Goal: Book appointment/travel/reservation

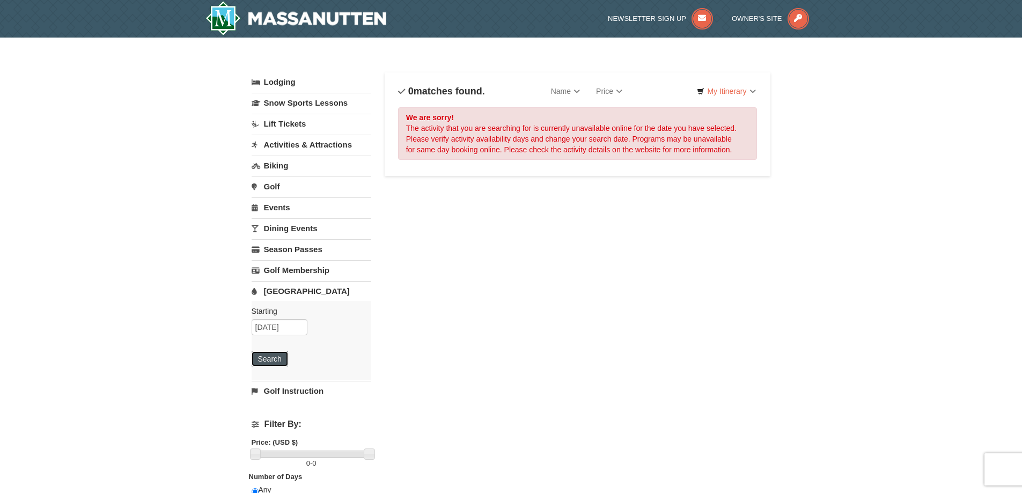
click at [269, 359] on button "Search" at bounding box center [269, 358] width 36 height 15
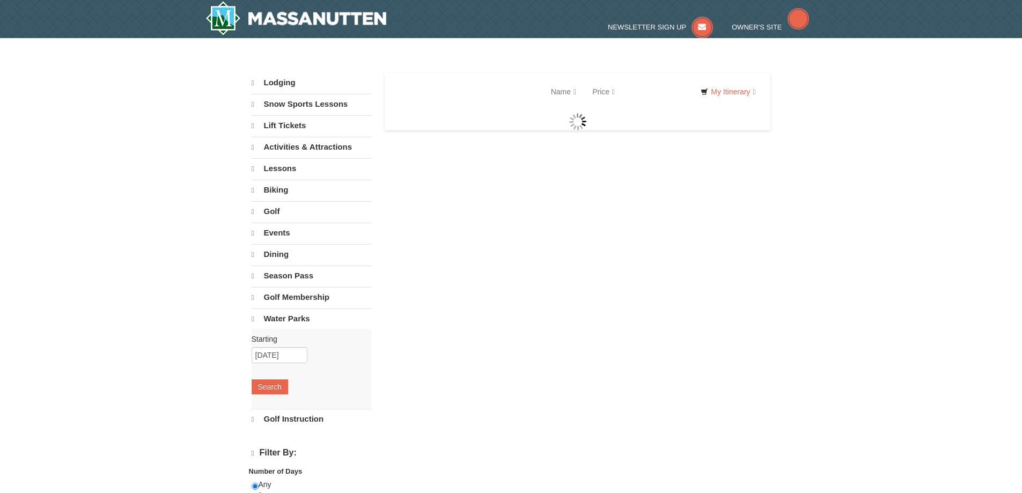
select select "10"
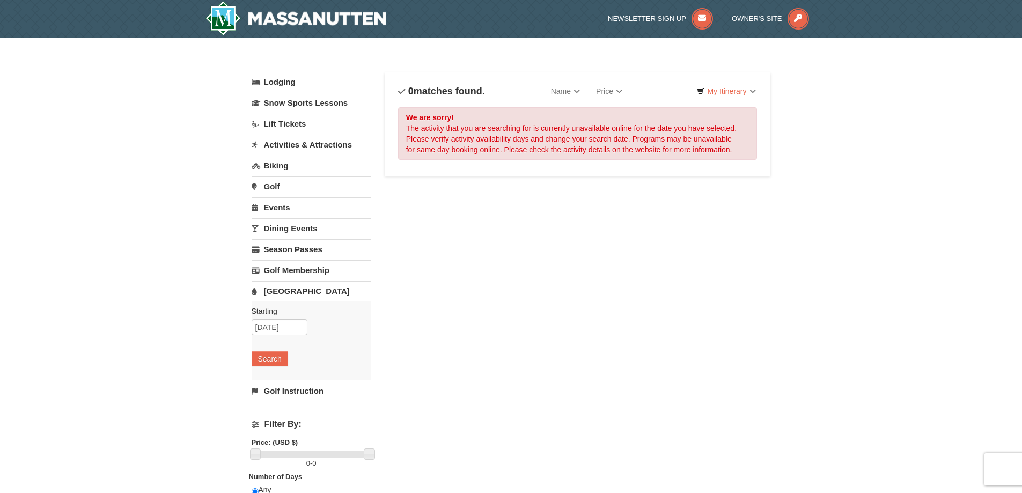
click at [313, 146] on link "Activities & Attractions" at bounding box center [311, 145] width 120 height 20
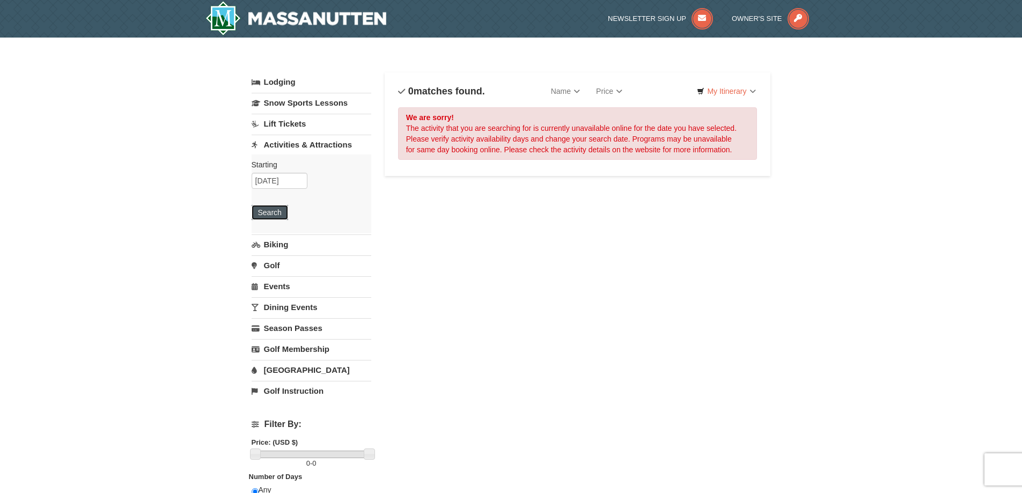
click at [280, 213] on button "Search" at bounding box center [269, 212] width 36 height 15
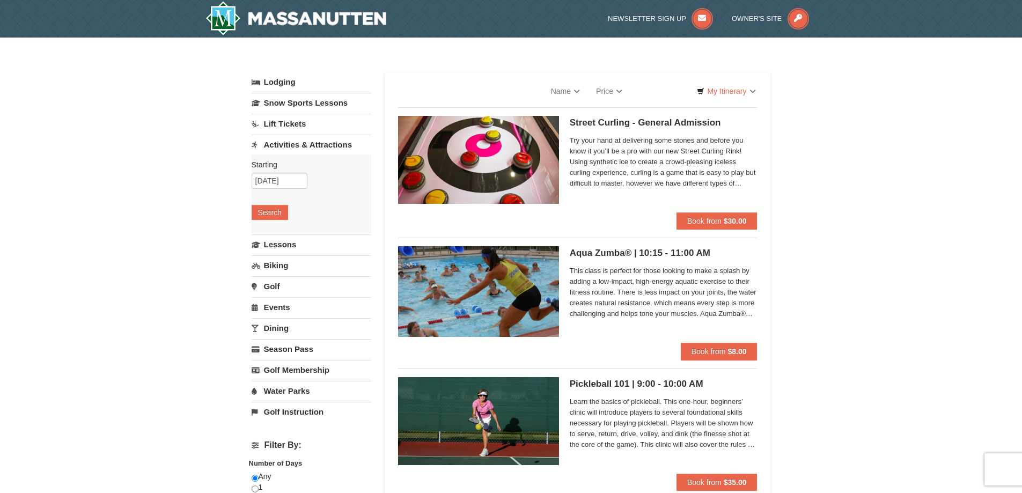
select select "10"
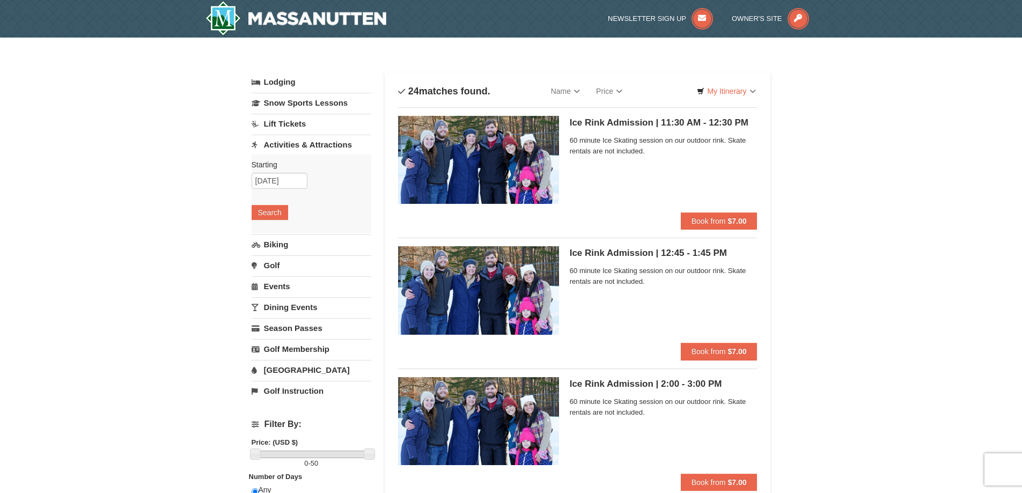
click at [309, 149] on link "Activities & Attractions" at bounding box center [311, 145] width 120 height 20
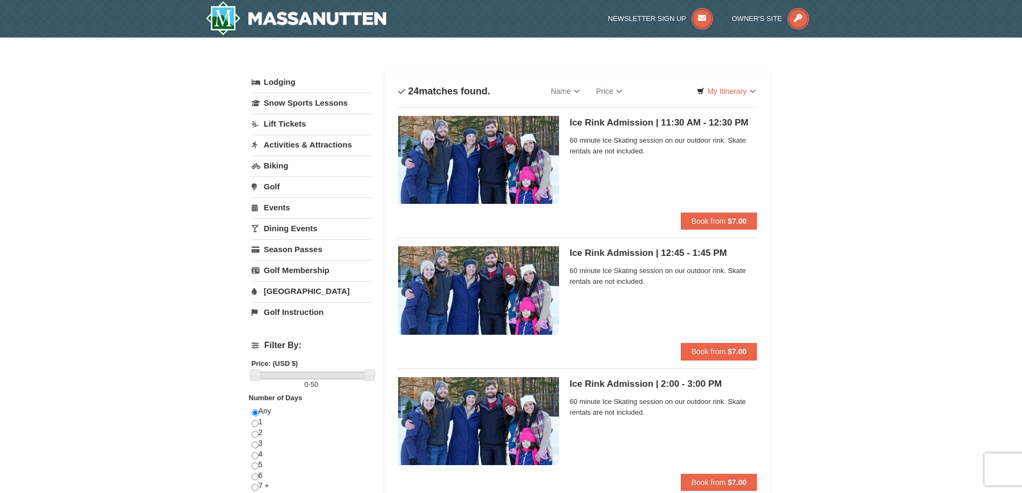
click at [292, 286] on link "[GEOGRAPHIC_DATA]" at bounding box center [311, 291] width 120 height 20
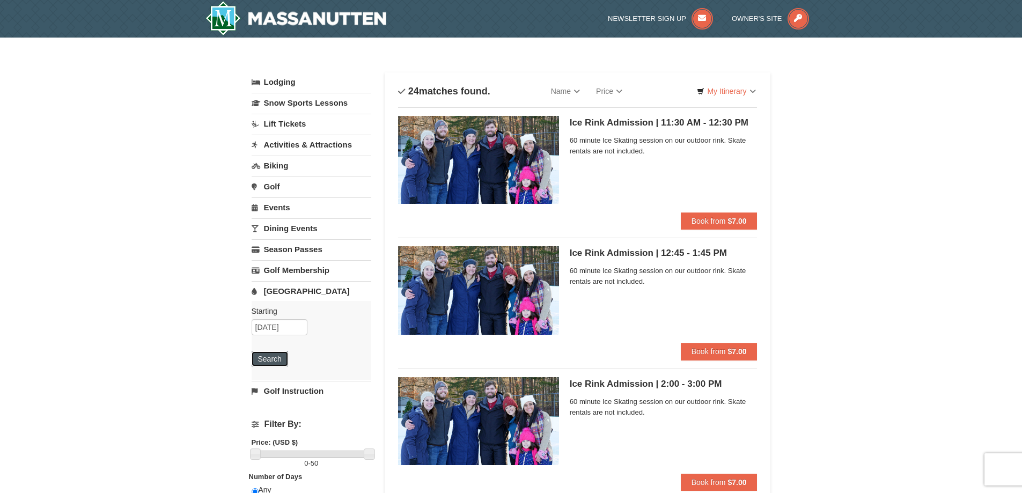
click at [279, 358] on button "Search" at bounding box center [269, 358] width 36 height 15
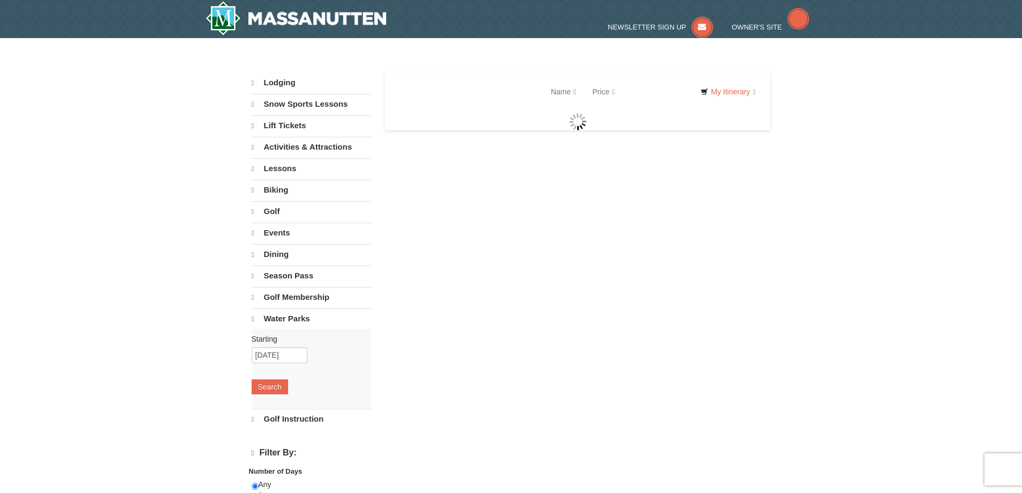
select select "10"
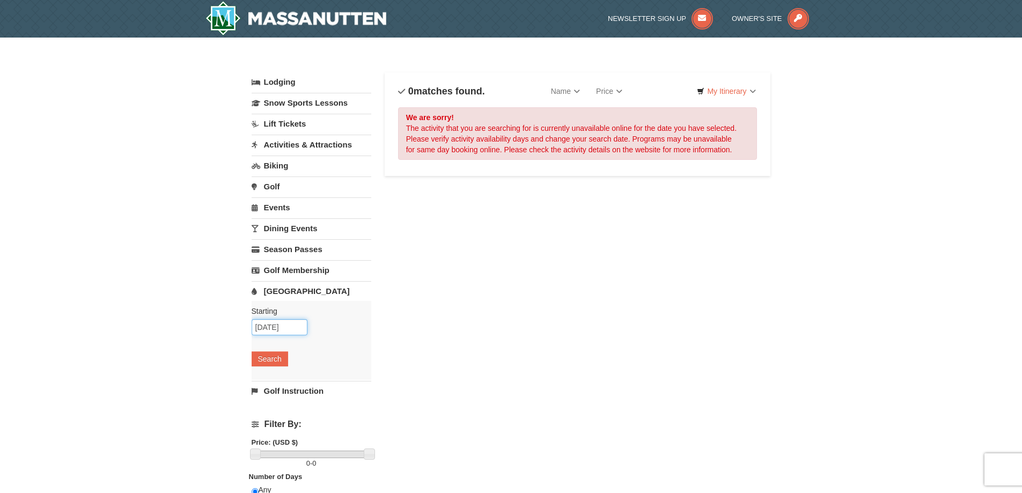
click at [299, 328] on input "01/01/2026" at bounding box center [279, 327] width 56 height 16
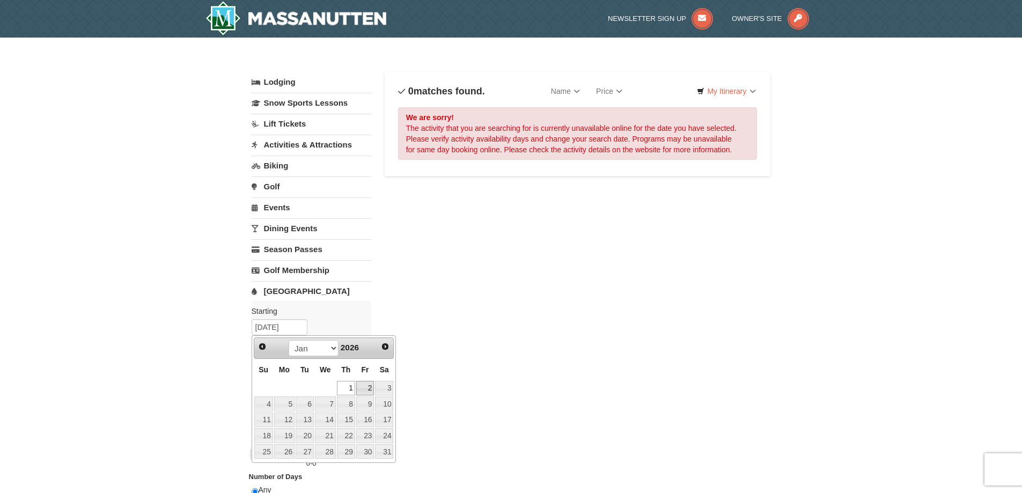
click at [371, 391] on link "2" at bounding box center [365, 388] width 18 height 15
type input "[DATE]"
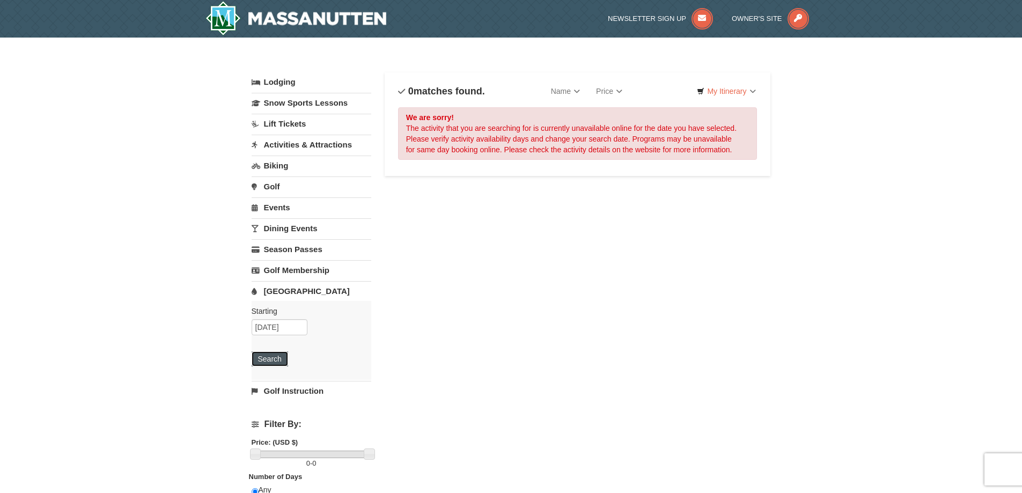
click at [275, 354] on button "Search" at bounding box center [269, 358] width 36 height 15
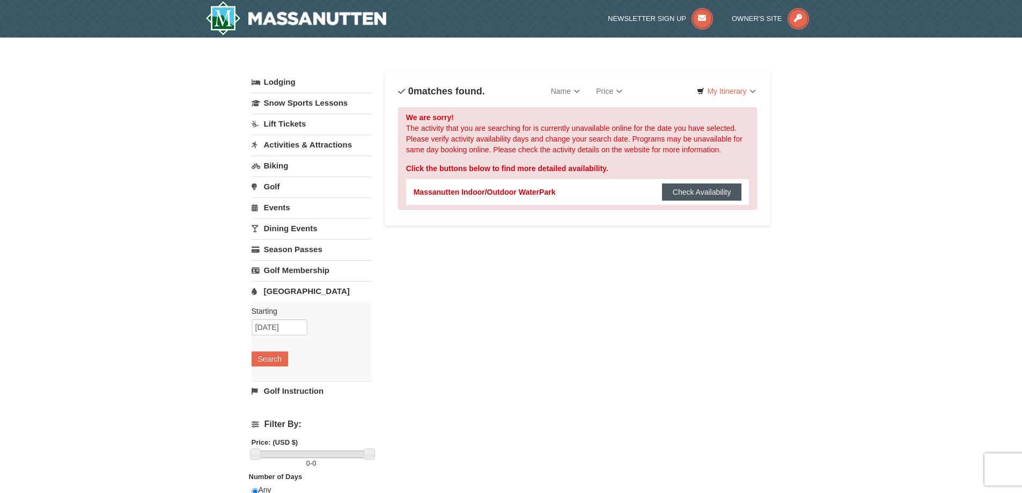
click at [678, 196] on button "Check Availability" at bounding box center [702, 191] width 80 height 17
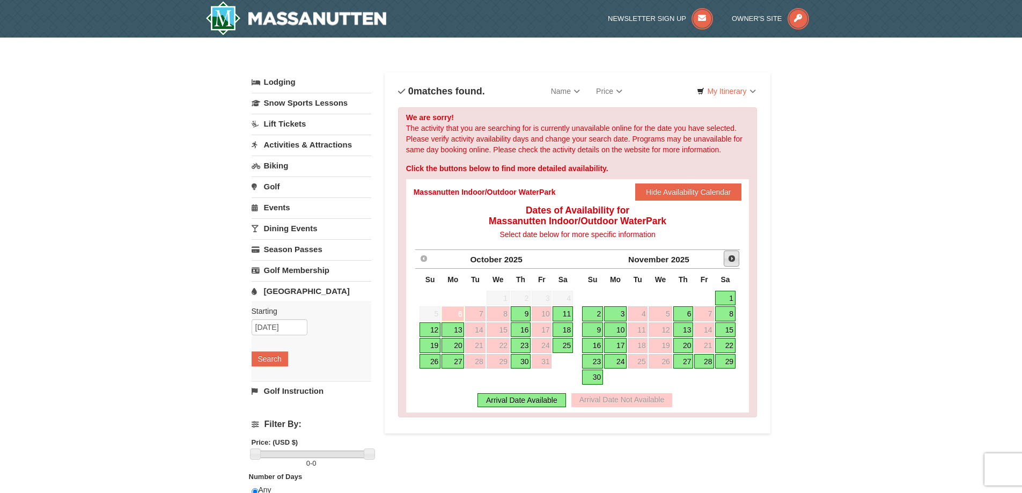
click at [730, 260] on span "Next" at bounding box center [731, 258] width 9 height 9
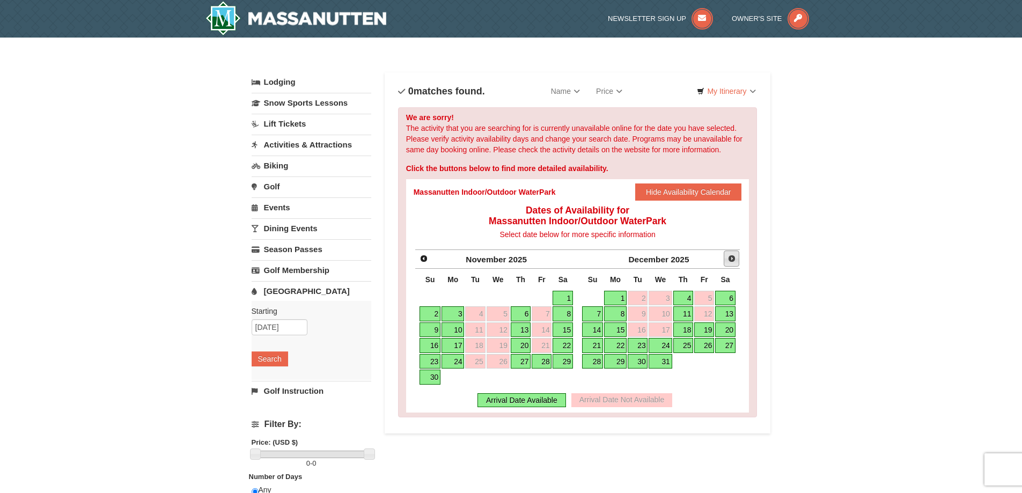
click at [730, 260] on span "Next" at bounding box center [731, 258] width 9 height 9
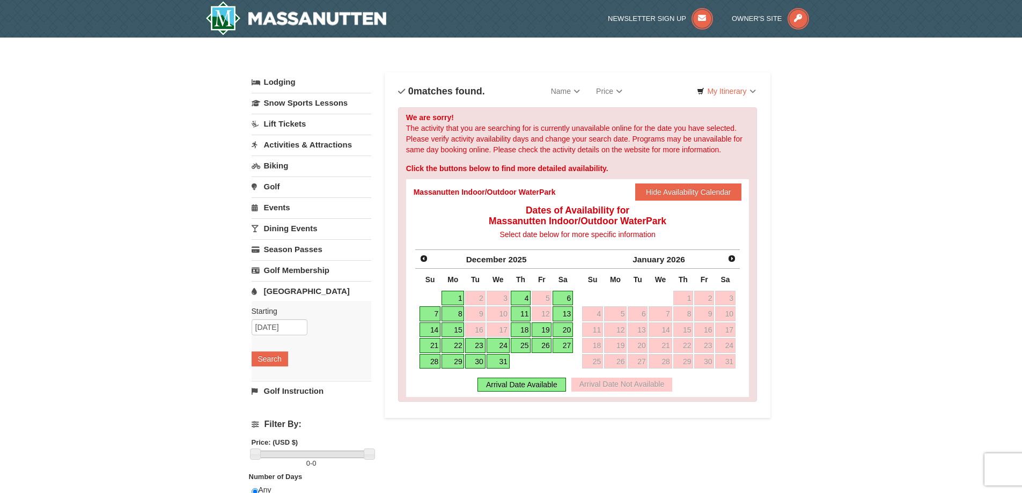
click at [292, 291] on link "[GEOGRAPHIC_DATA]" at bounding box center [311, 291] width 120 height 20
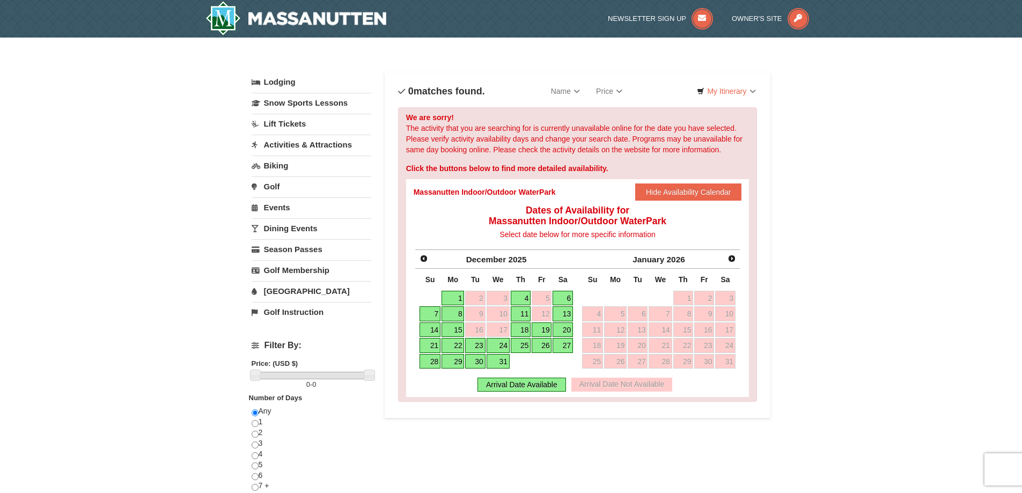
click at [292, 291] on link "[GEOGRAPHIC_DATA]" at bounding box center [311, 291] width 120 height 20
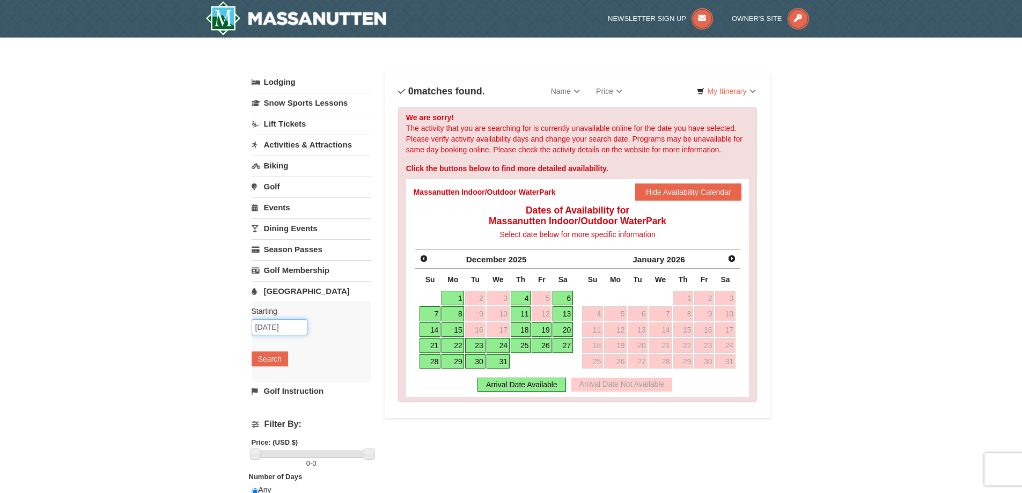
click at [277, 327] on input "[DATE]" at bounding box center [279, 327] width 56 height 16
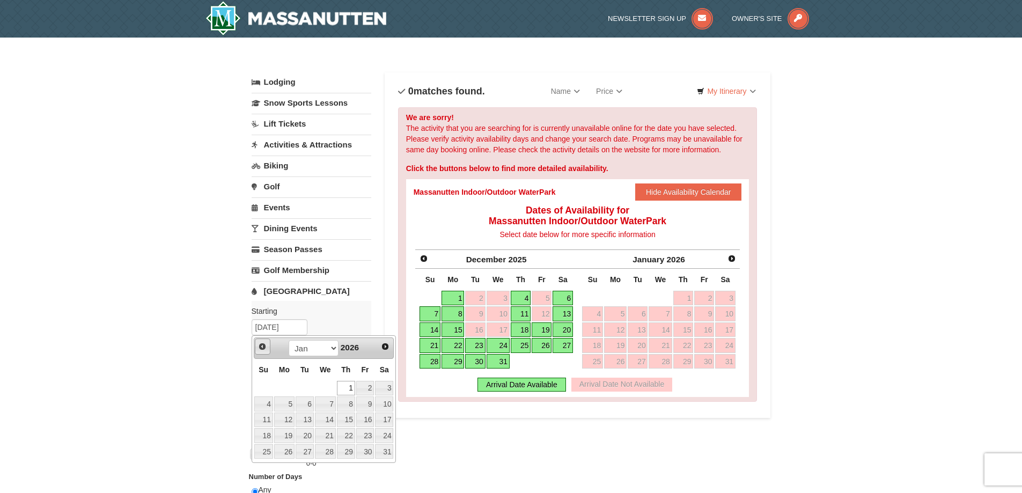
click at [259, 344] on span "Prev" at bounding box center [262, 346] width 9 height 9
click at [331, 455] on link "31" at bounding box center [325, 451] width 21 height 15
type input "[DATE]"
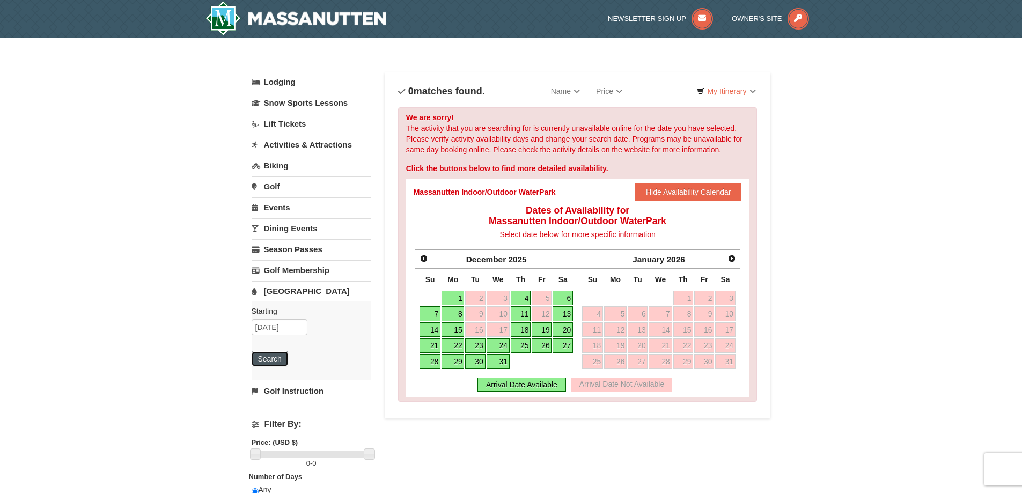
click at [279, 360] on button "Search" at bounding box center [269, 358] width 36 height 15
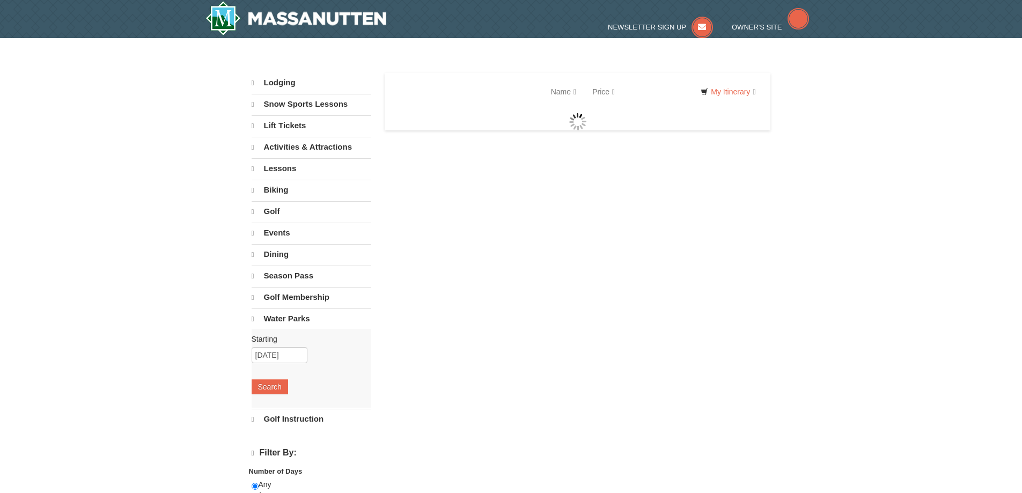
select select "10"
